Goal: Task Accomplishment & Management: Use online tool/utility

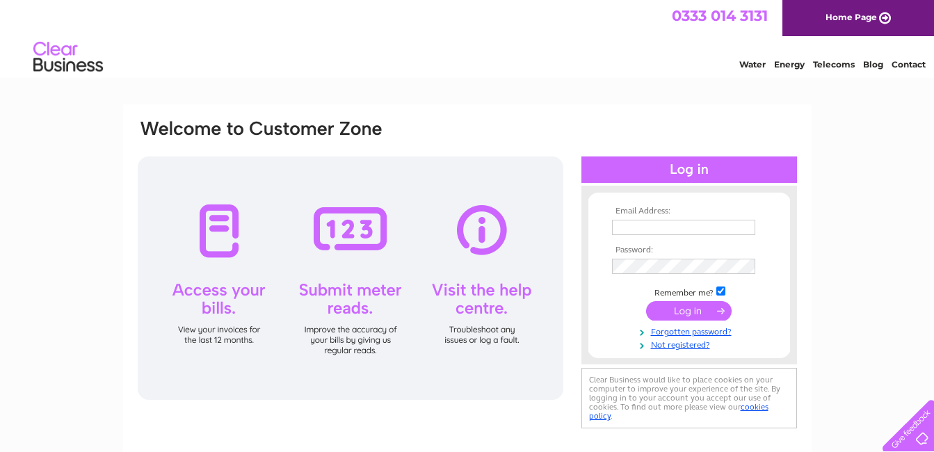
type input "[EMAIL_ADDRESS][DOMAIN_NAME]"
click at [347, 293] on div at bounding box center [350, 277] width 425 height 243
click at [348, 227] on div at bounding box center [350, 277] width 425 height 243
click at [679, 316] on input "submit" at bounding box center [688, 310] width 85 height 19
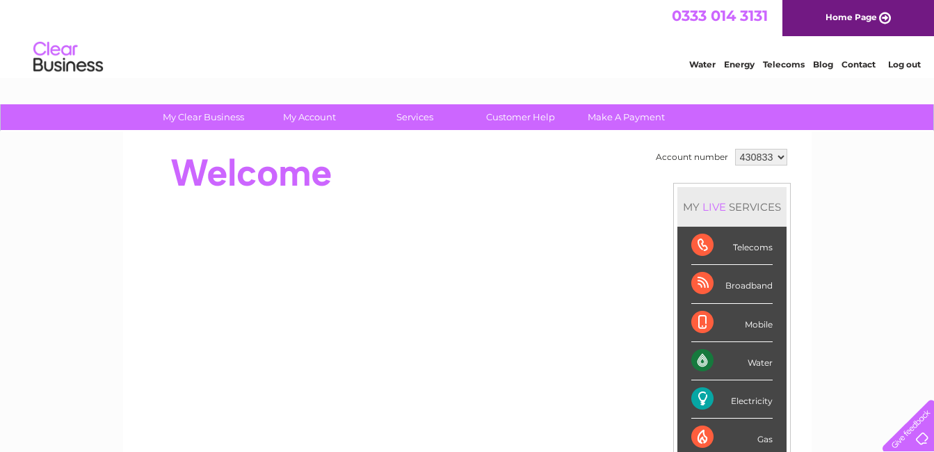
click at [709, 399] on div "Electricity" at bounding box center [731, 399] width 81 height 38
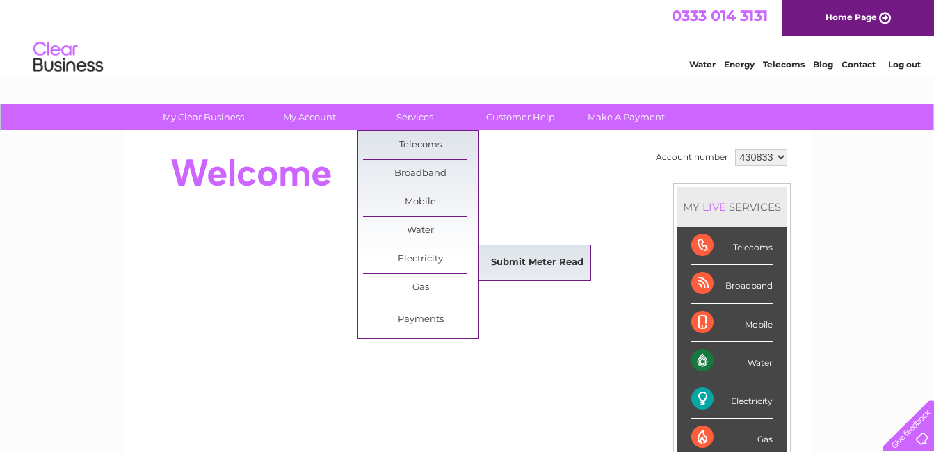
click at [504, 266] on link "Submit Meter Read" at bounding box center [537, 263] width 115 height 28
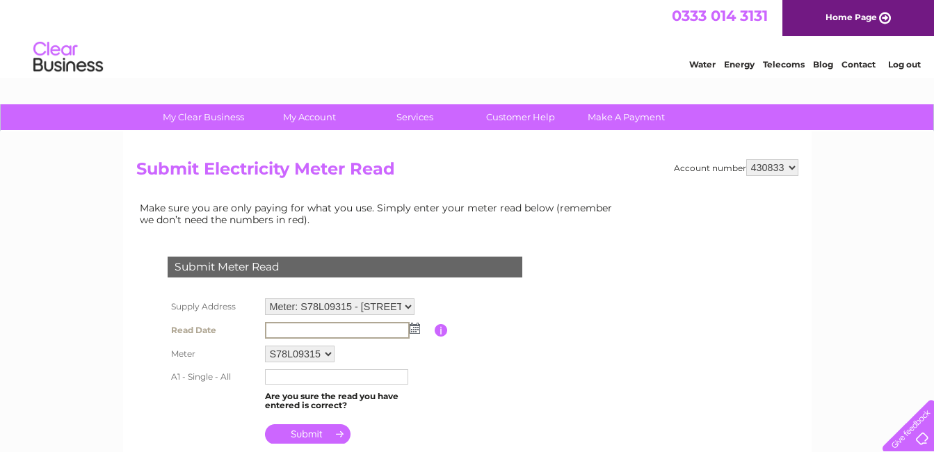
click at [369, 328] on input "text" at bounding box center [337, 330] width 145 height 17
click at [415, 332] on img at bounding box center [414, 328] width 10 height 11
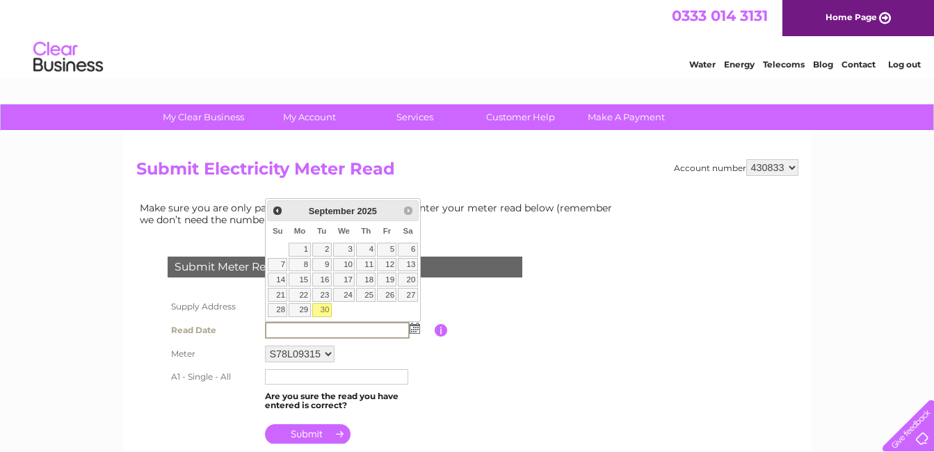
click at [326, 310] on link "30" at bounding box center [321, 310] width 19 height 14
type input "2025/09/30"
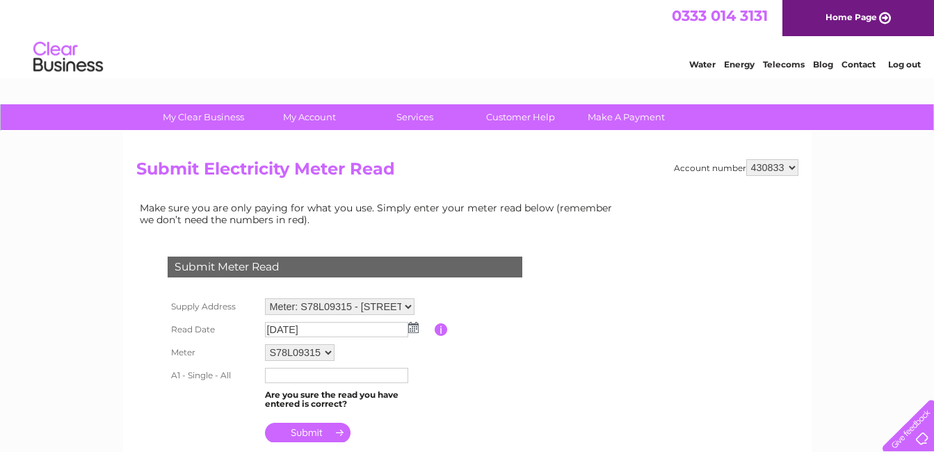
click at [316, 376] on input "text" at bounding box center [336, 375] width 143 height 15
type input "92955"
click at [300, 437] on input "submit" at bounding box center [307, 433] width 85 height 19
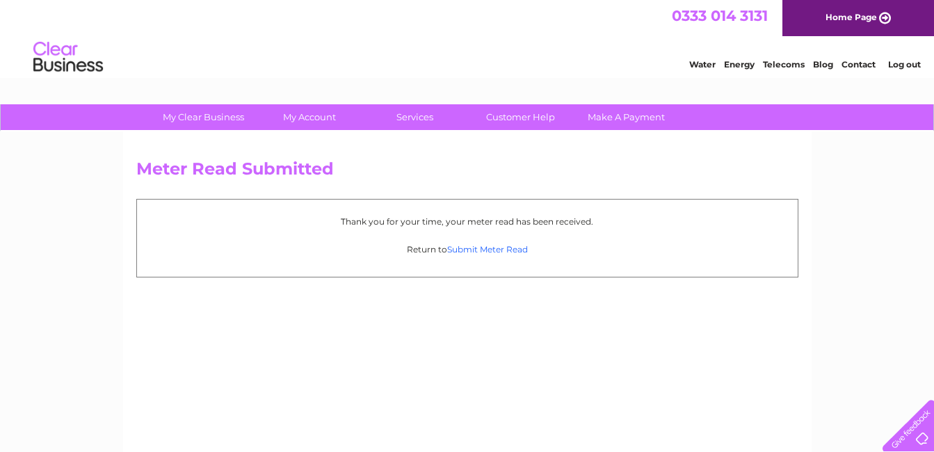
click at [466, 250] on link "Submit Meter Read" at bounding box center [487, 249] width 81 height 10
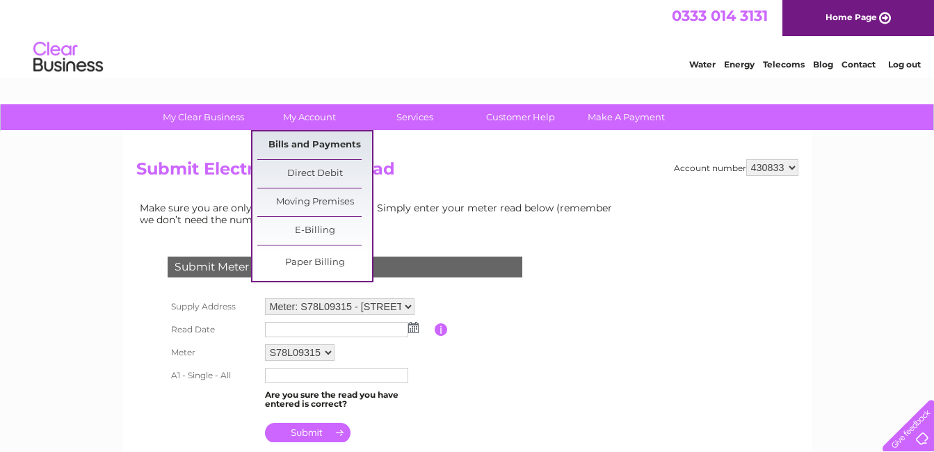
click at [300, 143] on link "Bills and Payments" at bounding box center [314, 145] width 115 height 28
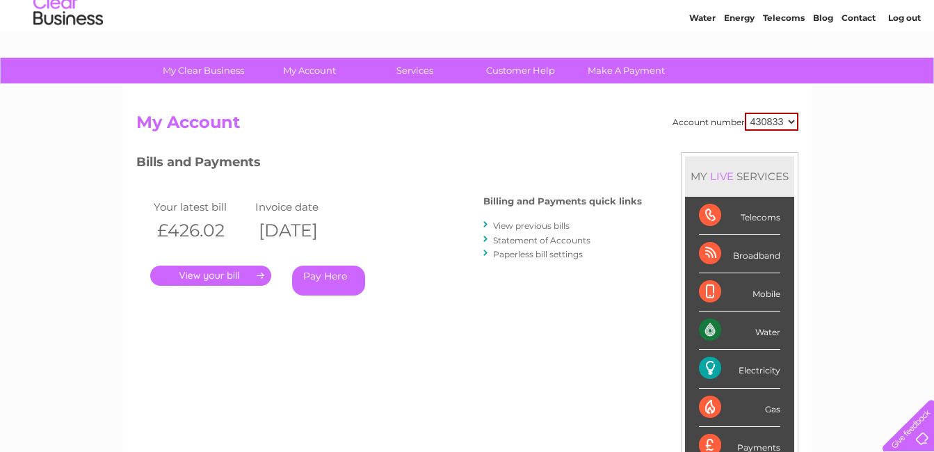
scroll to position [37, 0]
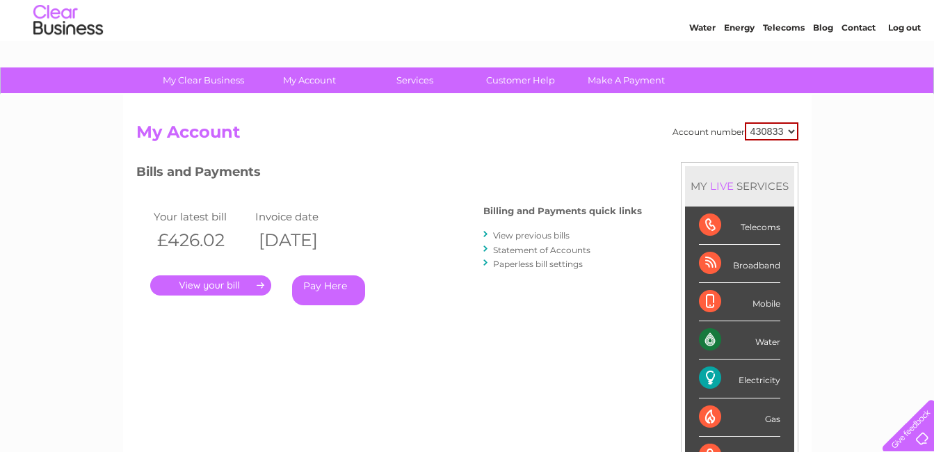
click at [229, 289] on link "." at bounding box center [210, 285] width 121 height 20
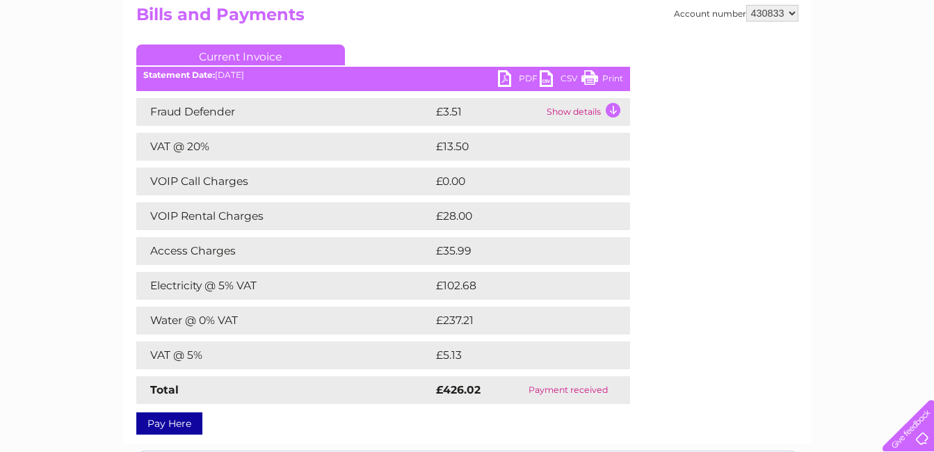
scroll to position [167, 0]
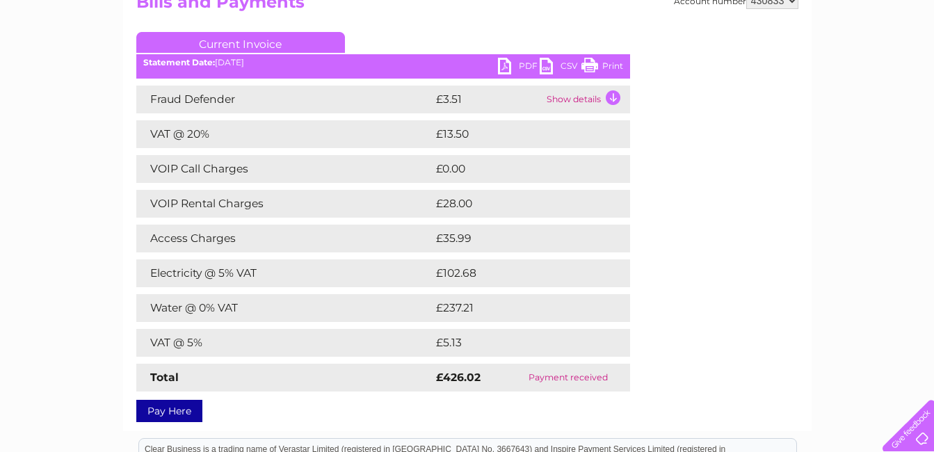
click at [593, 67] on link "Print" at bounding box center [602, 68] width 42 height 20
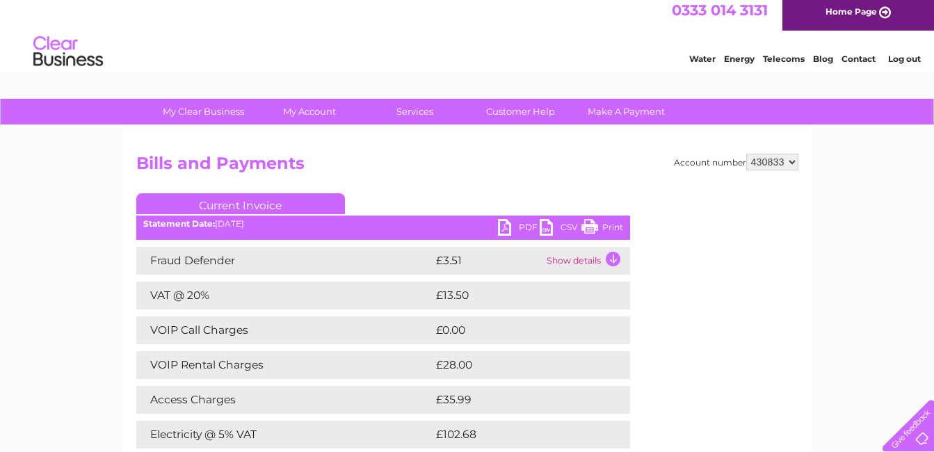
scroll to position [0, 0]
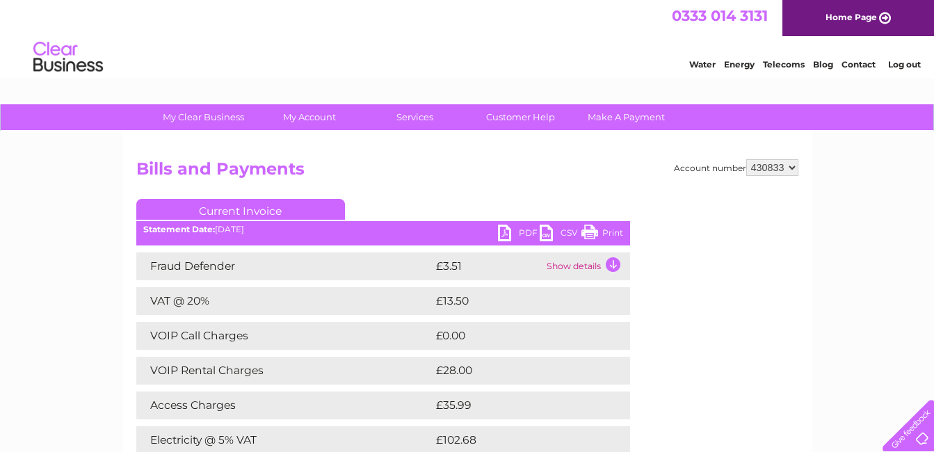
click at [904, 66] on link "Log out" at bounding box center [904, 64] width 33 height 10
